Goal: Navigation & Orientation: Understand site structure

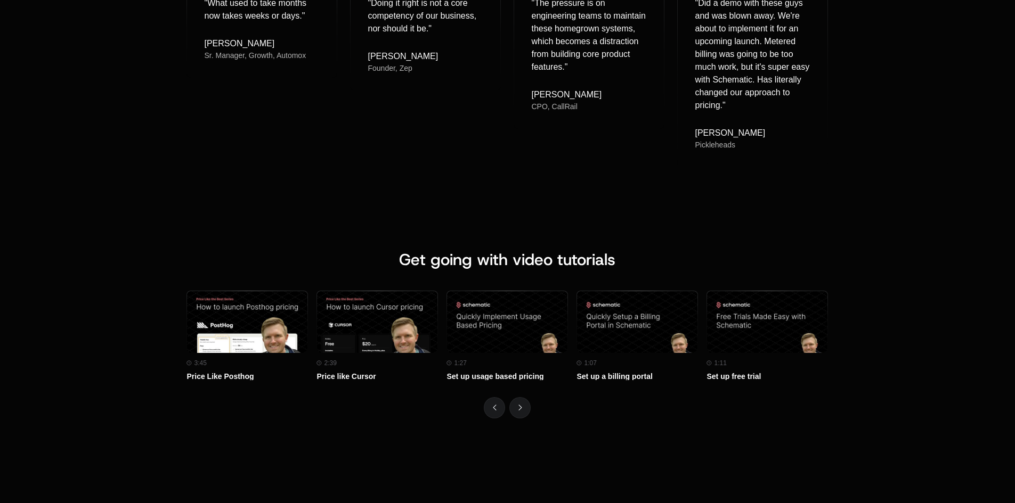
scroll to position [4528, 0]
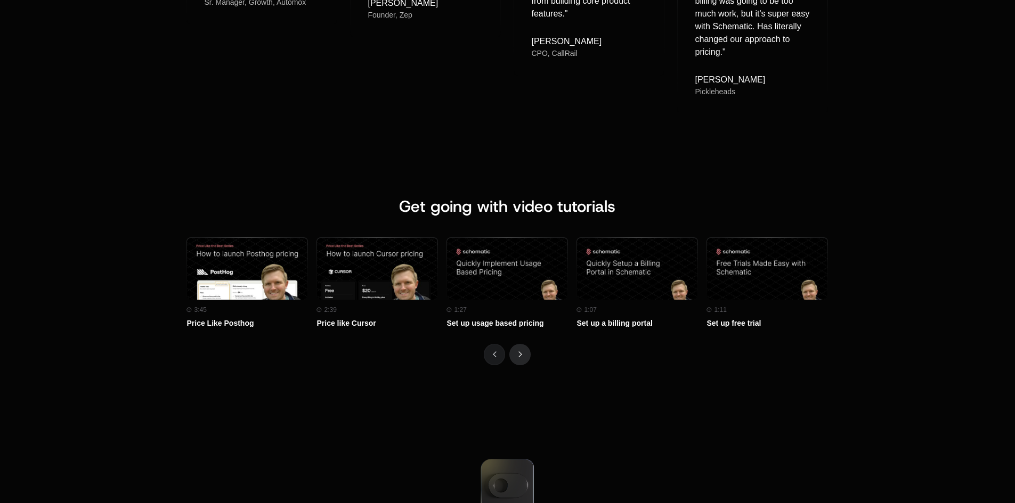
click at [513, 356] on button "Next" at bounding box center [519, 354] width 21 height 21
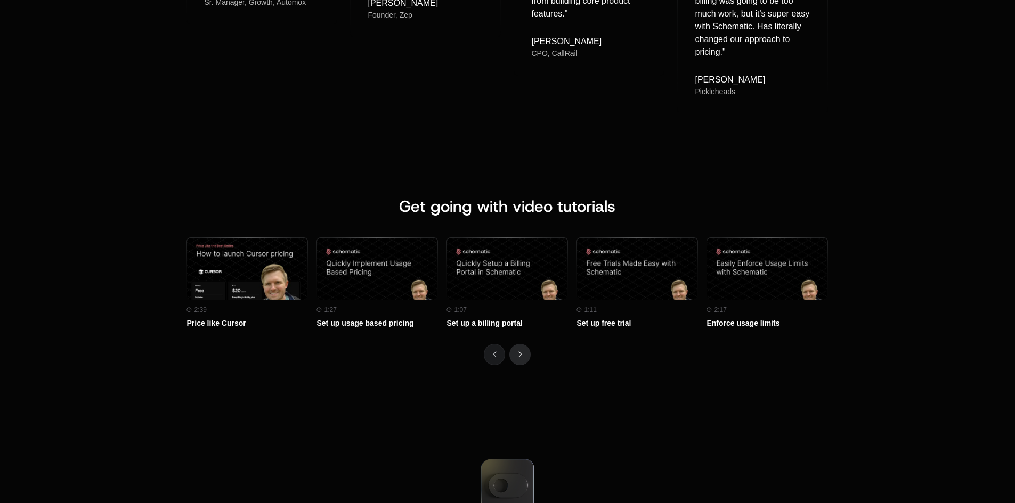
click at [514, 353] on button "Next" at bounding box center [519, 354] width 21 height 21
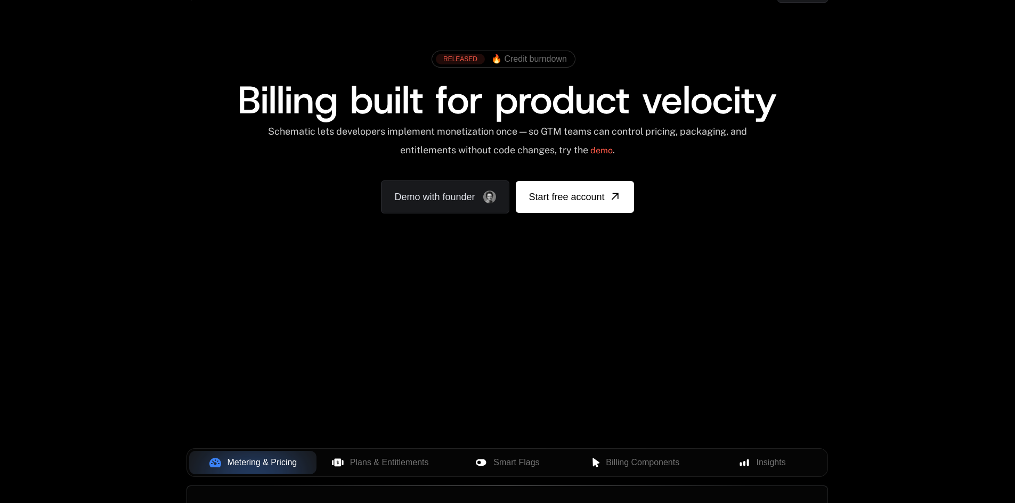
scroll to position [0, 0]
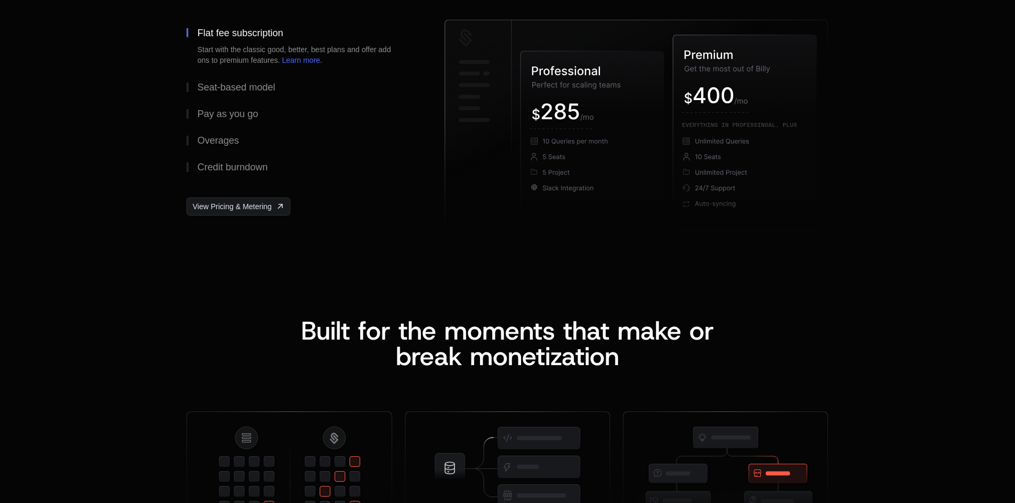
scroll to position [1971, 0]
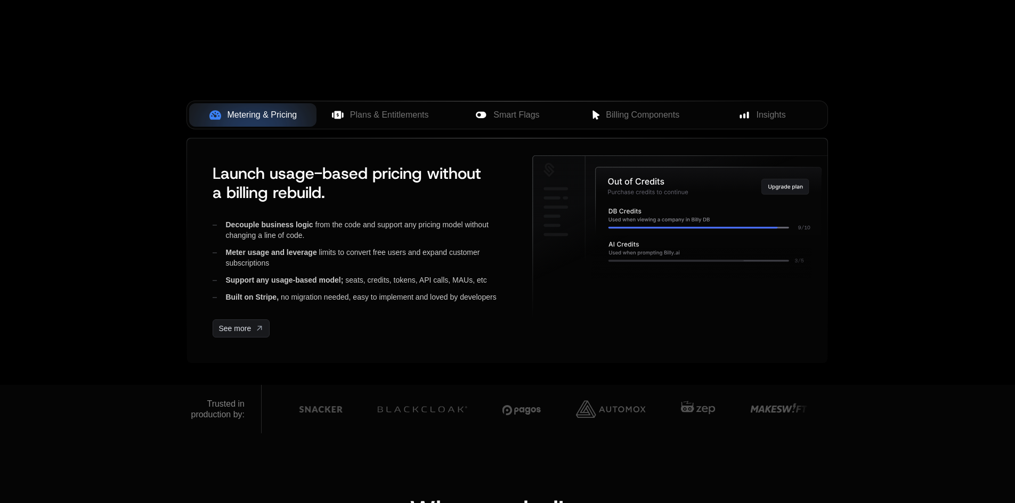
scroll to position [479, 0]
